Goal: Find specific page/section: Find specific page/section

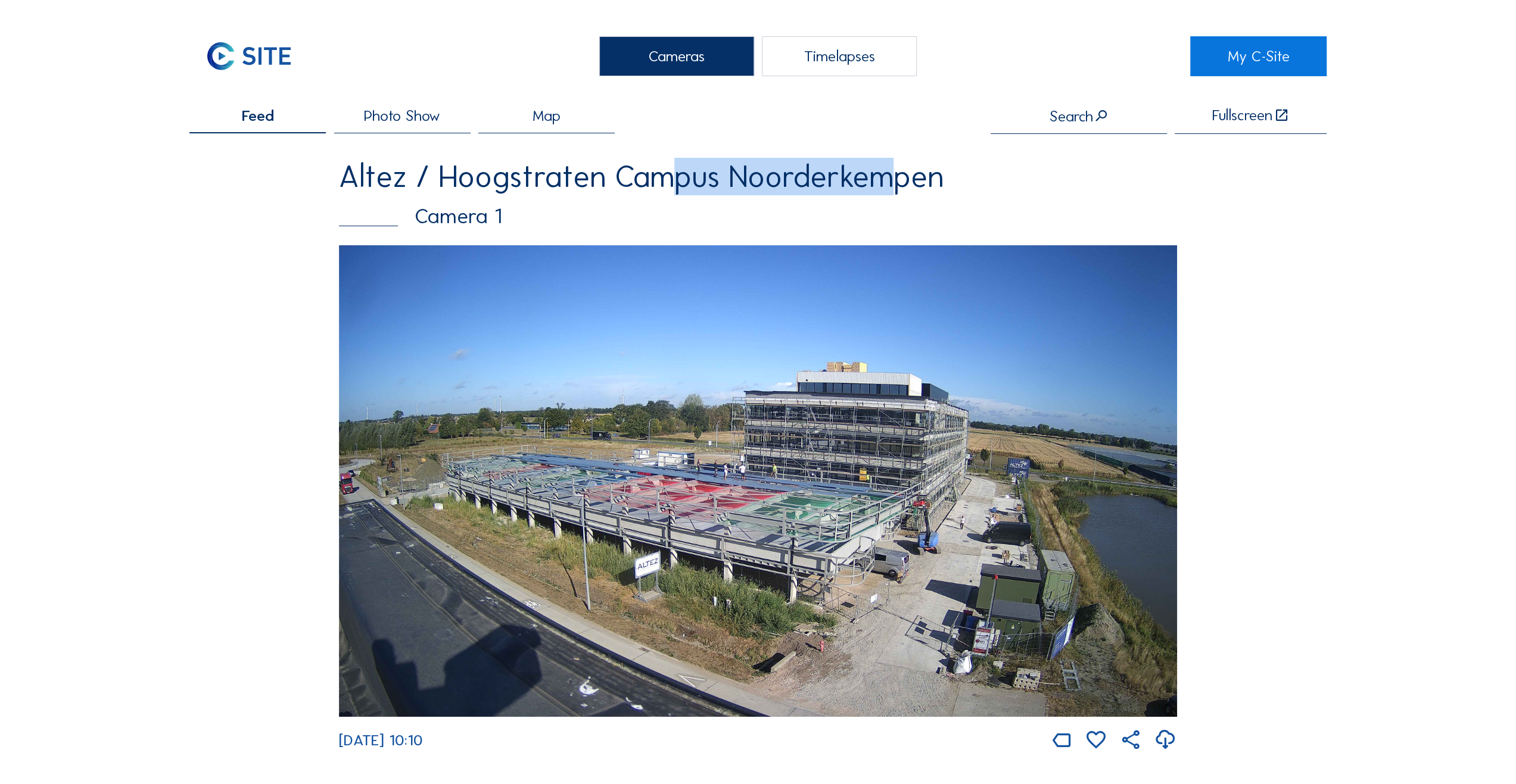
drag, startPoint x: 649, startPoint y: 179, endPoint x: 903, endPoint y: 185, distance: 254.1
click at [901, 185] on div "Altez / Hoogstraten Campus Noorderkempen" at bounding box center [758, 176] width 838 height 30
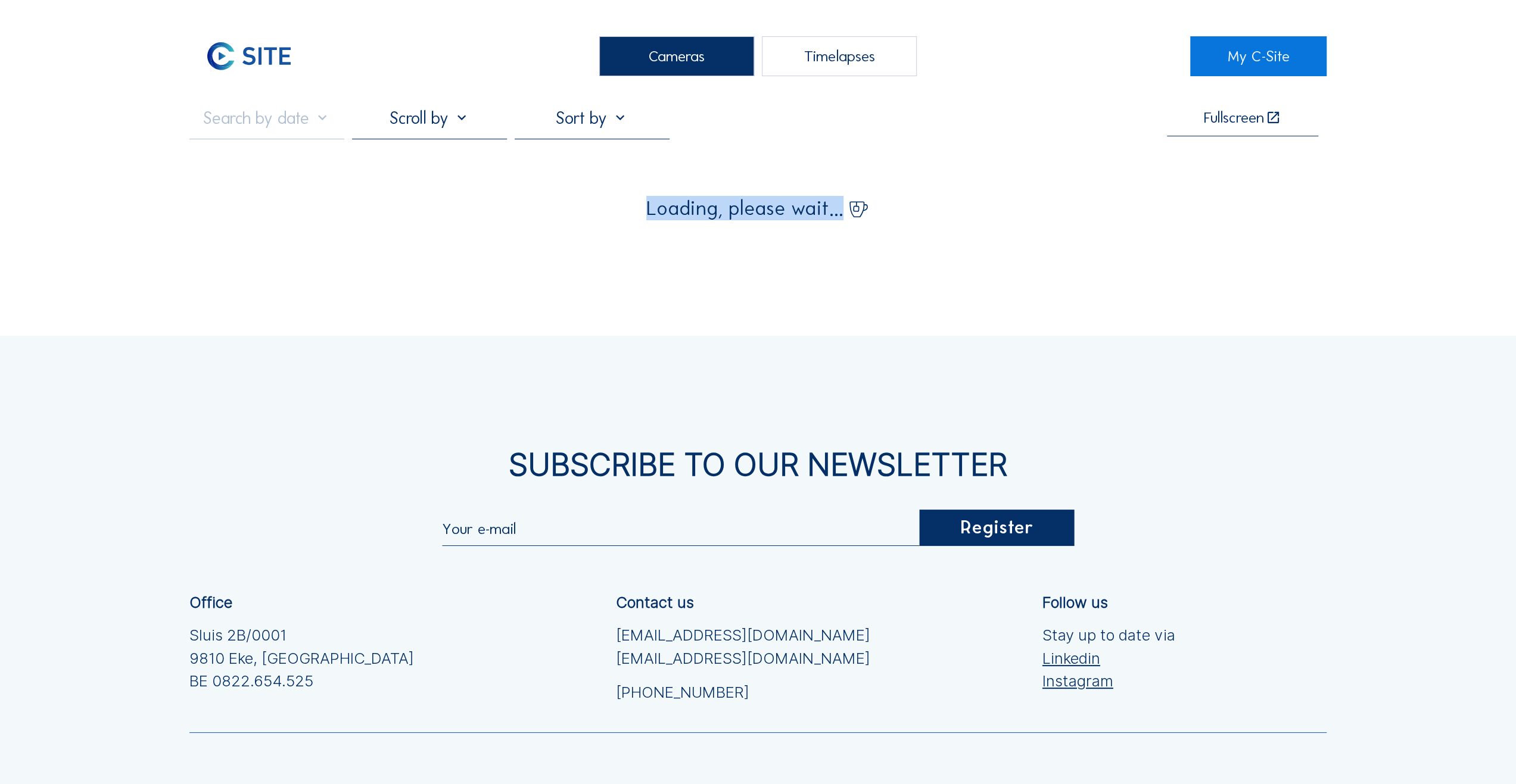
drag, startPoint x: 903, startPoint y: 185, endPoint x: 410, endPoint y: 180, distance: 493.0
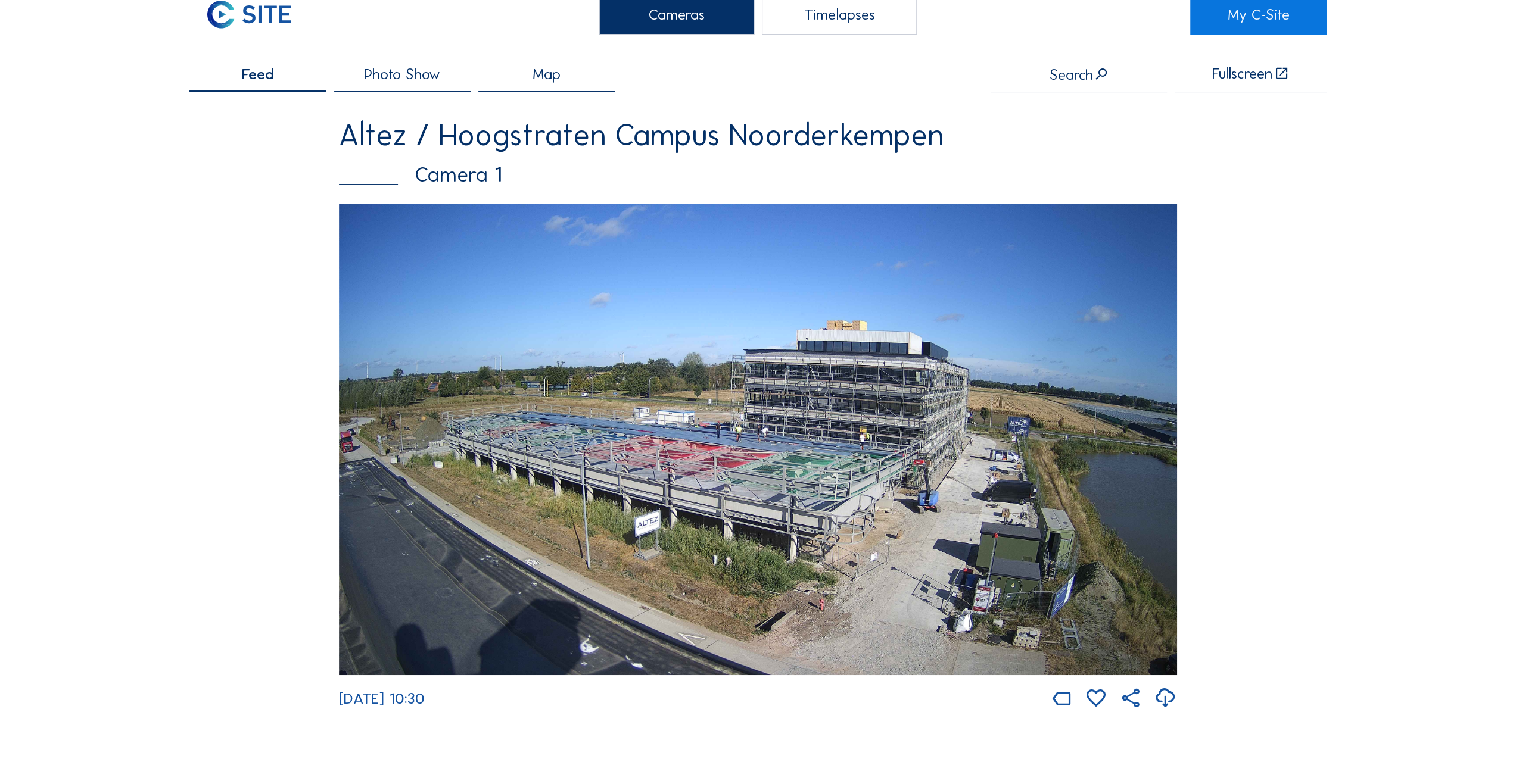
scroll to position [59, 0]
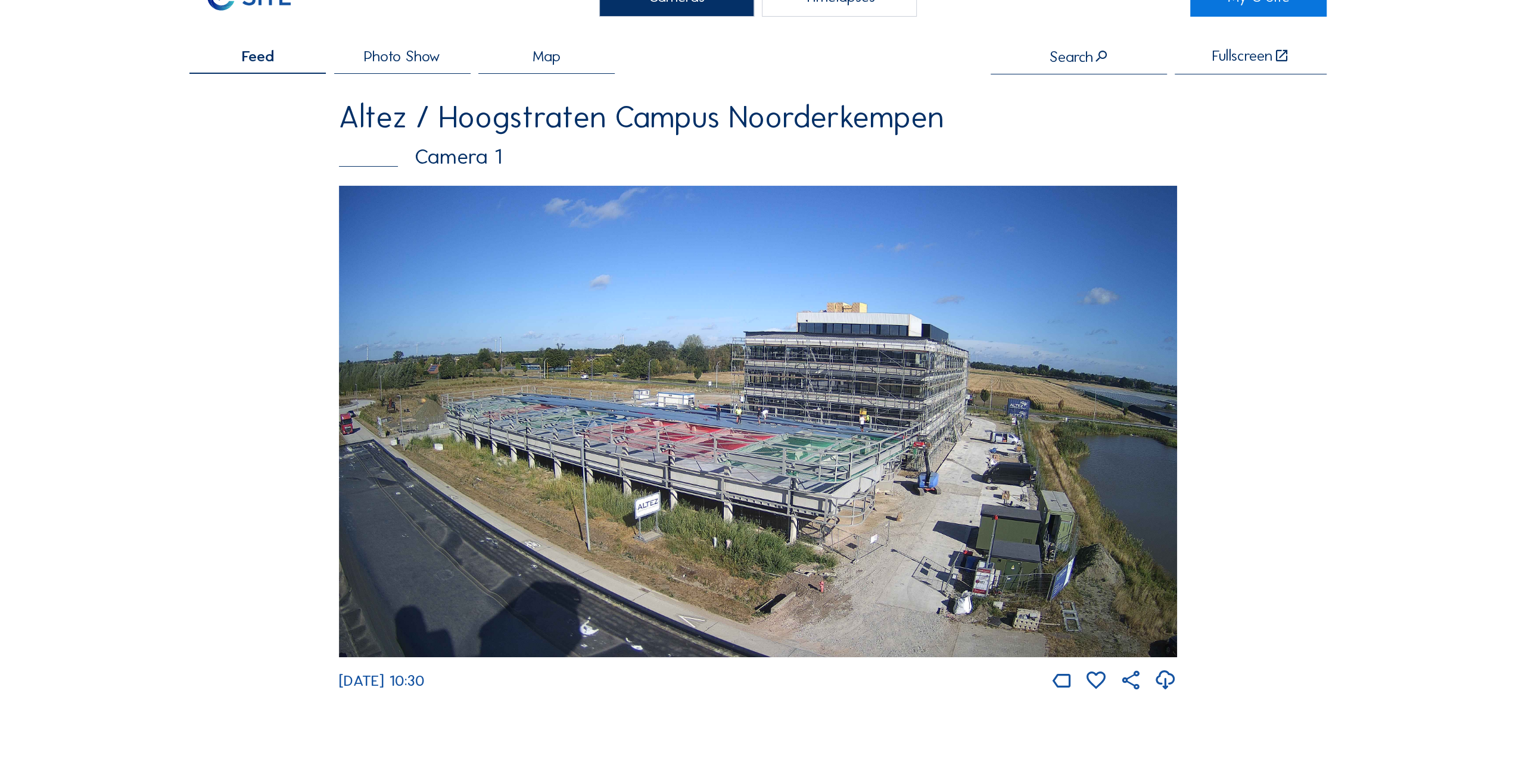
drag, startPoint x: 440, startPoint y: 687, endPoint x: 499, endPoint y: 694, distance: 59.4
click at [499, 693] on div "[DATE] 10:30" at bounding box center [758, 681] width 838 height 24
click at [453, 746] on div "Cameras Timelapses My C-Site Feed Photo Show Map Search Fullscreen Altez / Hoog…" at bounding box center [758, 686] width 1516 height 1491
